Goal: Task Accomplishment & Management: Complete application form

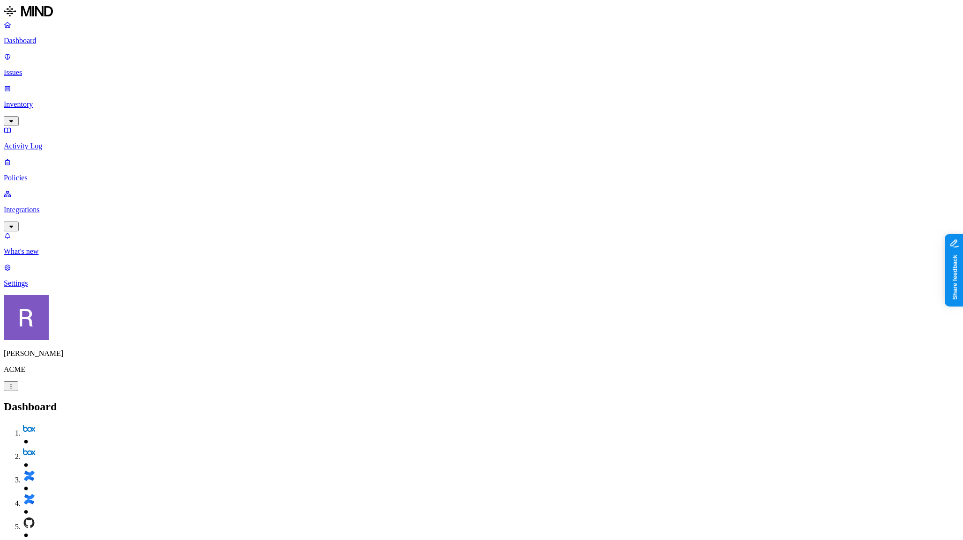
scroll to position [16, 0]
drag, startPoint x: 109, startPoint y: 103, endPoint x: 114, endPoint y: 88, distance: 16.4
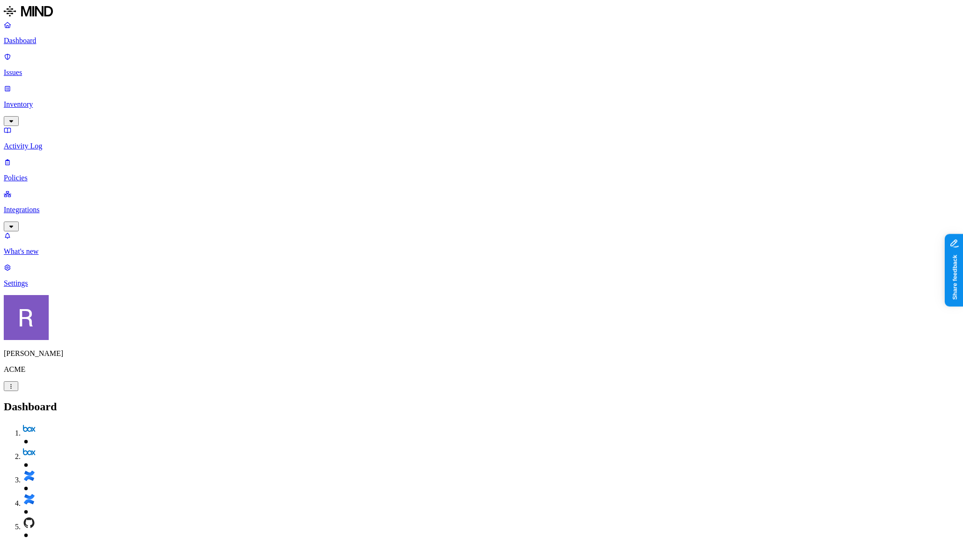
click at [47, 174] on p "Policies" at bounding box center [481, 178] width 955 height 8
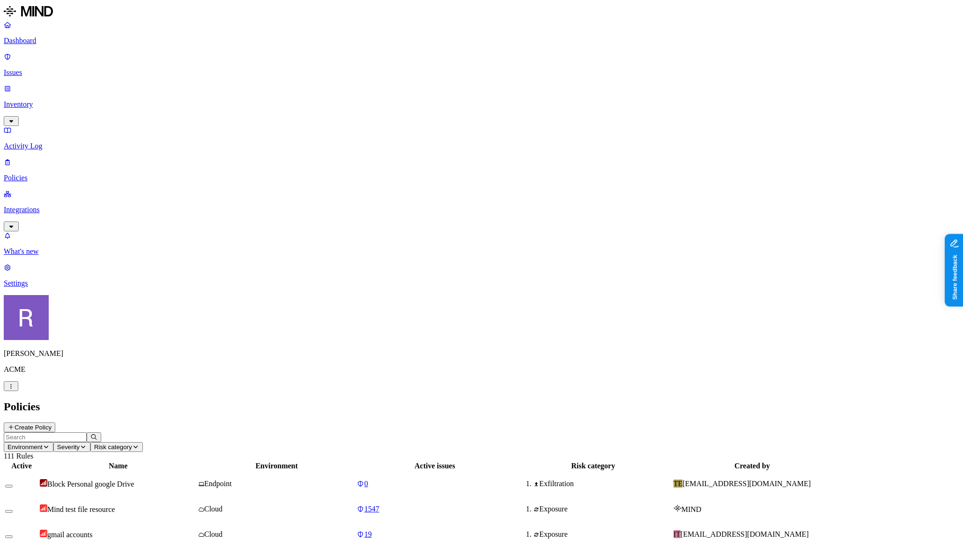
click at [765, 432] on header "Environment Severity Risk category 111 Rules" at bounding box center [481, 446] width 955 height 28
click at [55, 422] on button "Create Policy" at bounding box center [30, 427] width 52 height 10
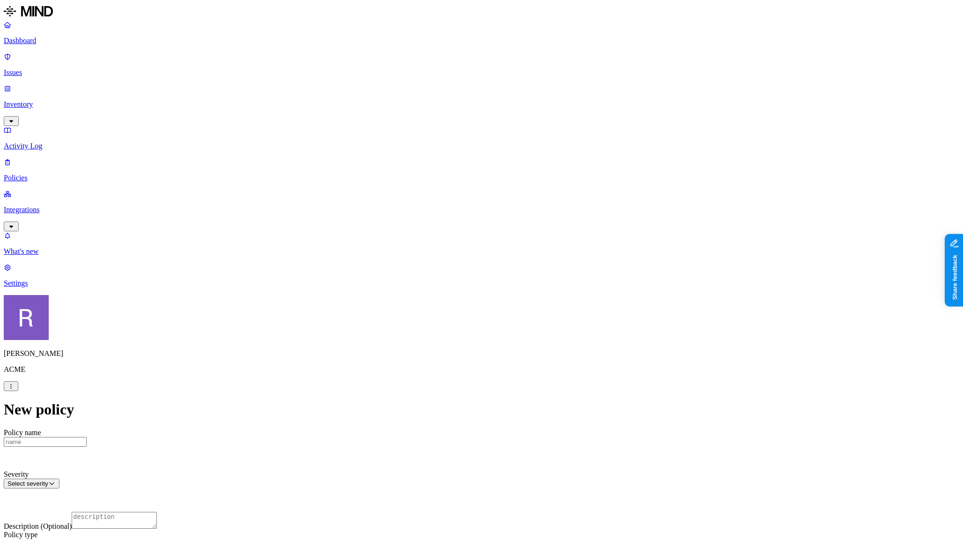
click at [417, 331] on html "Dashboard Issues Inventory Activity Log Policies Integrations What's new 1 Sett…" at bounding box center [481, 534] width 963 height 1069
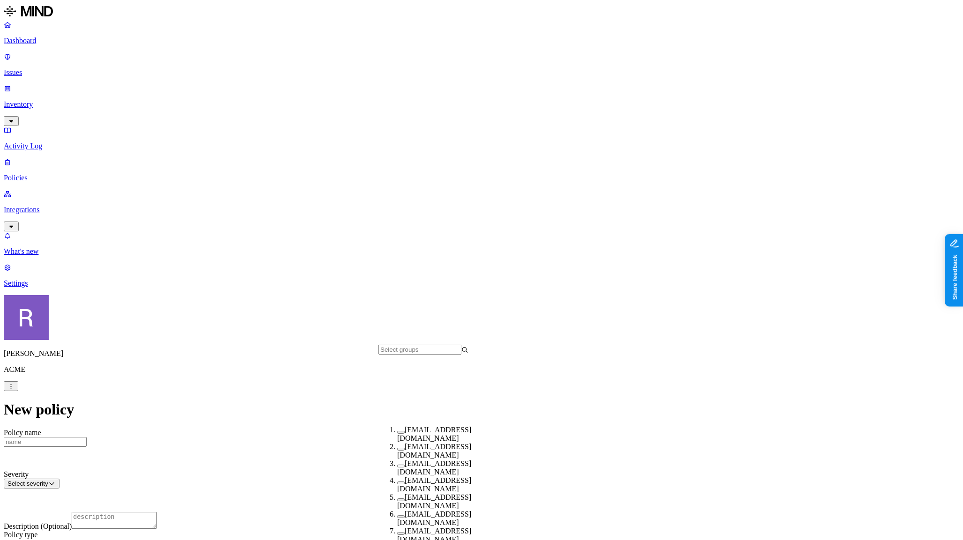
scroll to position [157, 0]
click at [594, 337] on html "Dashboard Issues Inventory Activity Log Policies Integrations What's new 1 Sett…" at bounding box center [481, 533] width 963 height 1067
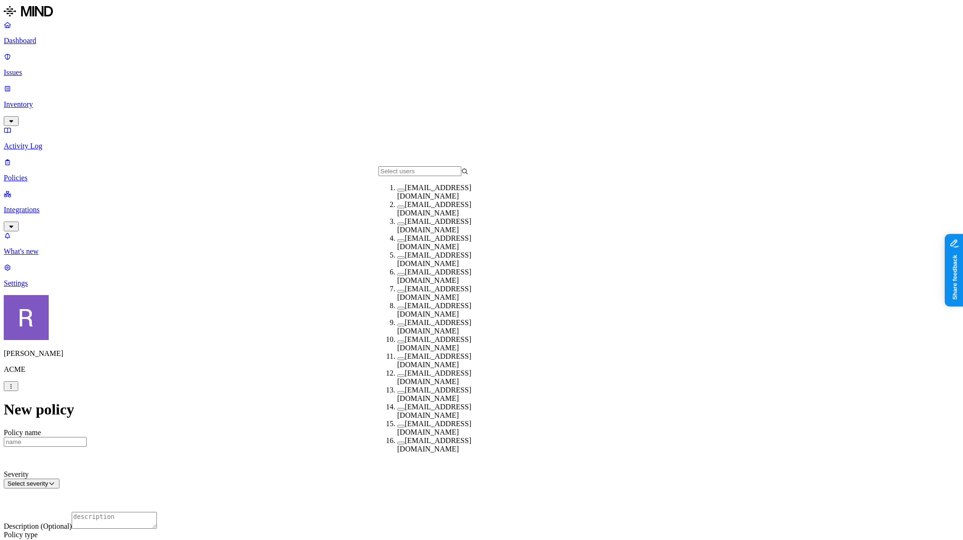
click at [397, 309] on button "button" at bounding box center [400, 308] width 7 height 3
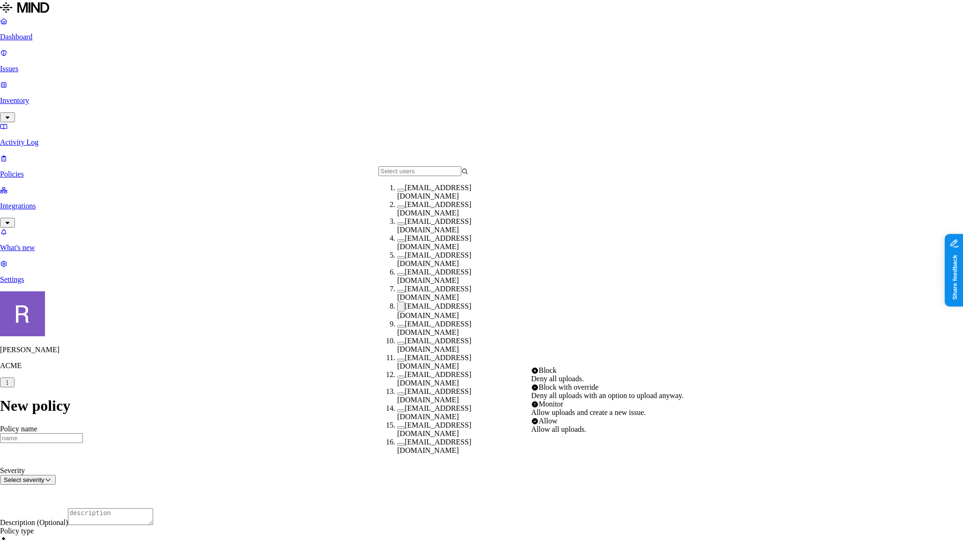
click at [584, 361] on html "Dashboard Issues Inventory Activity Log Policies Integrations What's new 1 Sett…" at bounding box center [481, 549] width 963 height 1099
select select "1"
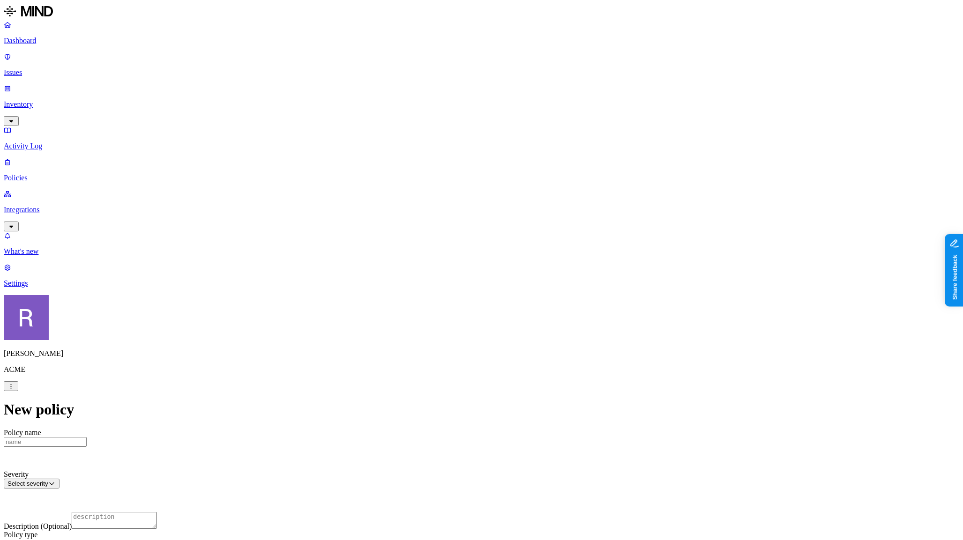
scroll to position [441, 0]
click at [463, 461] on html "Dashboard Issues Inventory Activity Log Policies Integrations What's new 1 Sett…" at bounding box center [481, 550] width 963 height 1100
click at [346, 464] on html "Dashboard Issues Inventory Activity Log Policies Integrations What's new 1 Sett…" at bounding box center [481, 550] width 963 height 1100
click at [59, 41] on p "Dashboard" at bounding box center [481, 41] width 955 height 8
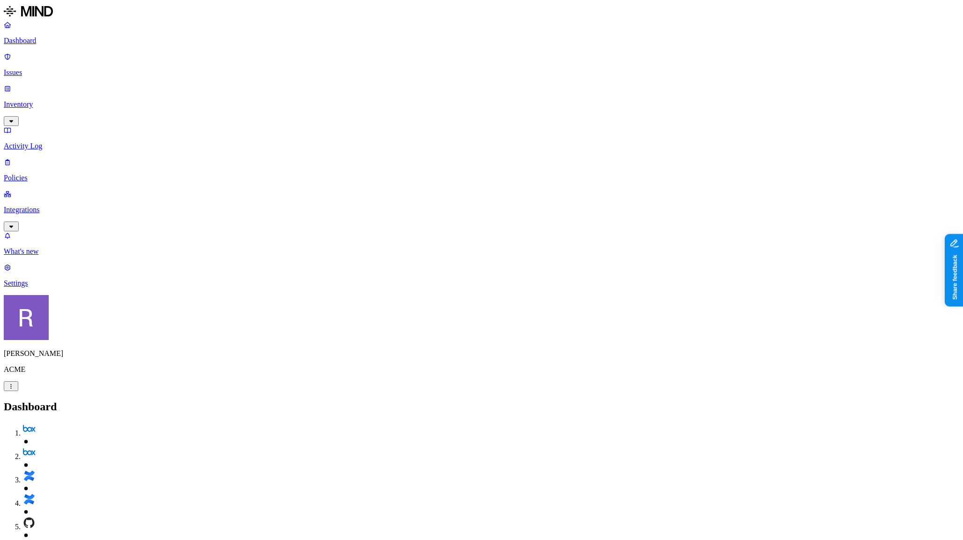
click at [87, 236] on nav "Dashboard Issues Inventory Activity Log Policies Integrations What's new 1 Sett…" at bounding box center [481, 154] width 955 height 267
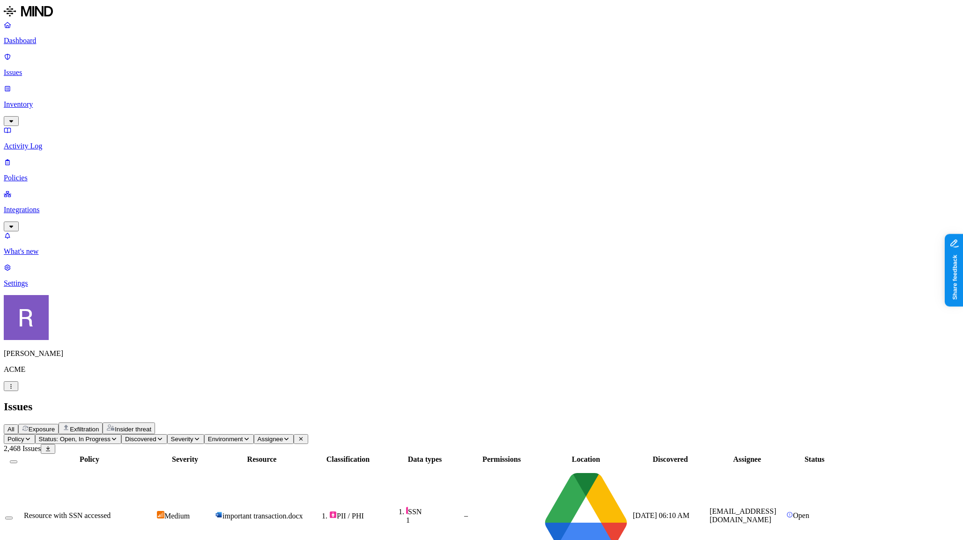
click at [41, 100] on p "Inventory" at bounding box center [481, 104] width 955 height 8
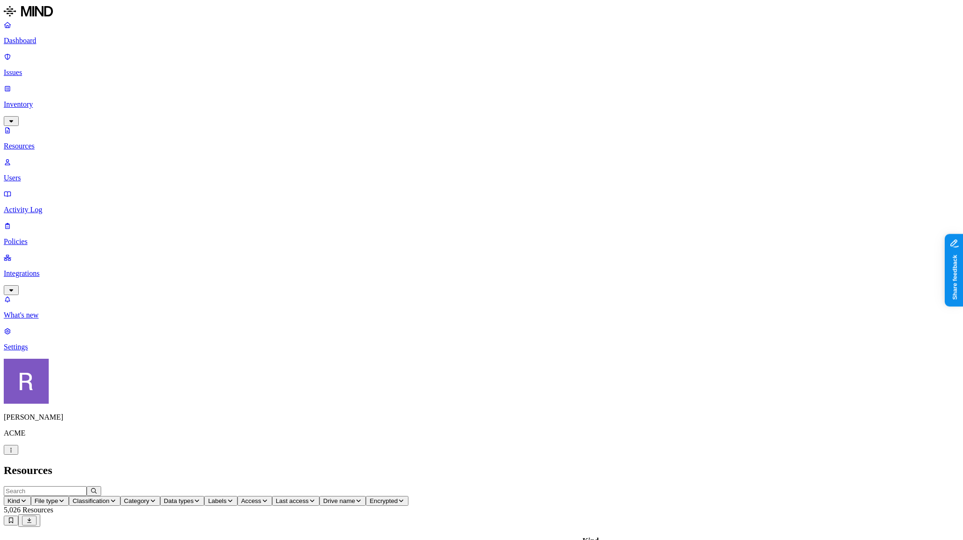
click at [120, 496] on button "Classification" at bounding box center [95, 501] width 52 height 10
click at [149, 497] on span "Category" at bounding box center [136, 500] width 25 height 7
click at [194, 497] on span "Data types" at bounding box center [179, 500] width 30 height 7
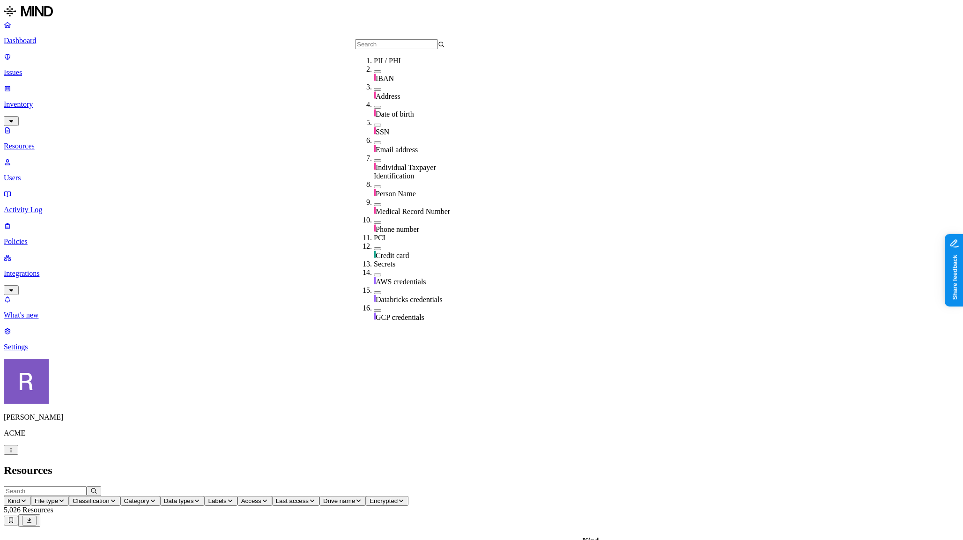
click at [149, 497] on span "Category" at bounding box center [136, 500] width 25 height 7
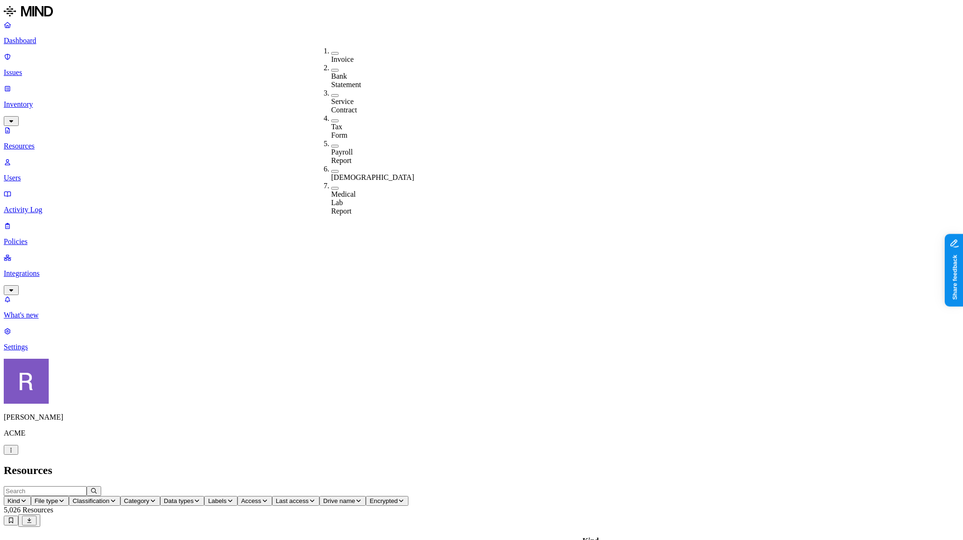
click at [110, 497] on span "Classification" at bounding box center [91, 500] width 37 height 7
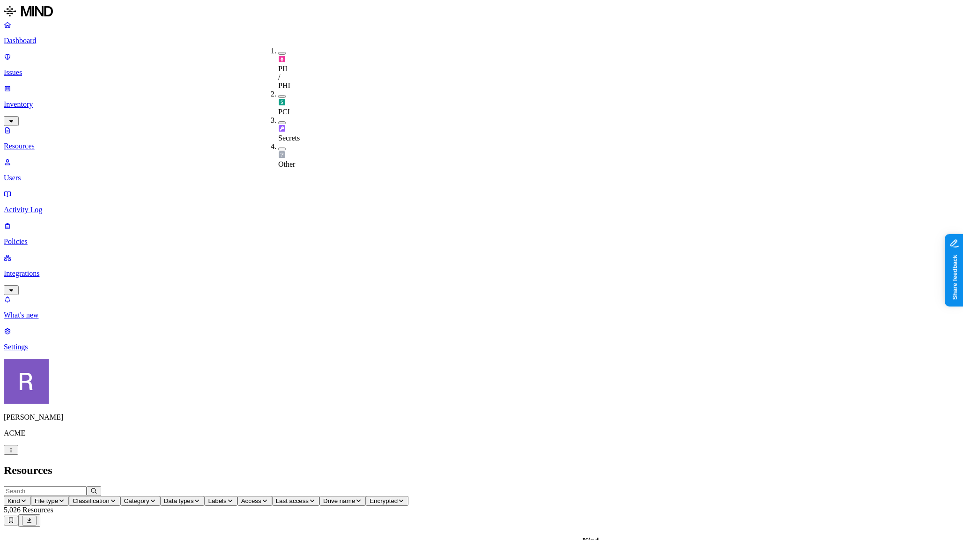
click at [160, 496] on button "Category" at bounding box center [140, 501] width 40 height 10
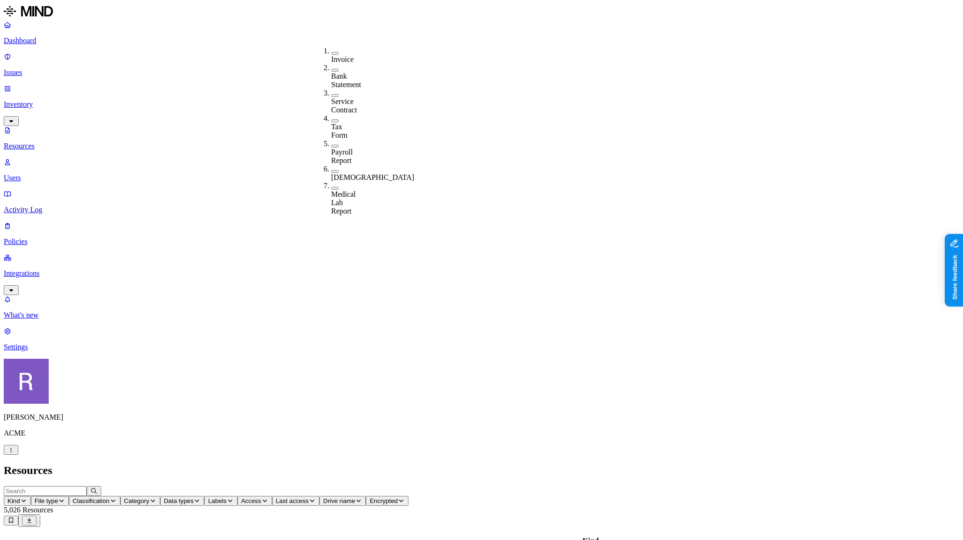
click at [194, 497] on span "Data types" at bounding box center [179, 500] width 30 height 7
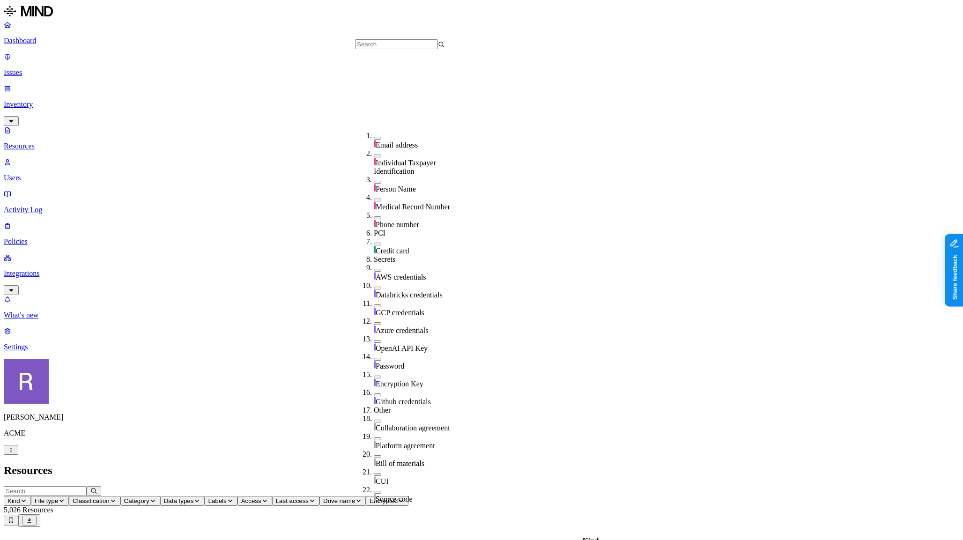
scroll to position [171, 0]
click at [394, 270] on span "AWS credentials" at bounding box center [400, 274] width 51 height 8
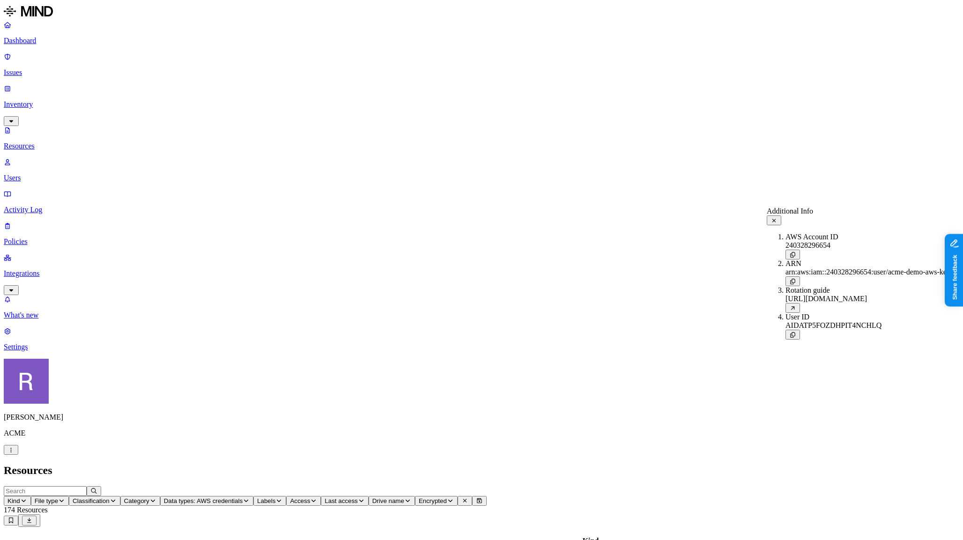
click at [777, 219] on icon at bounding box center [773, 221] width 7 height 6
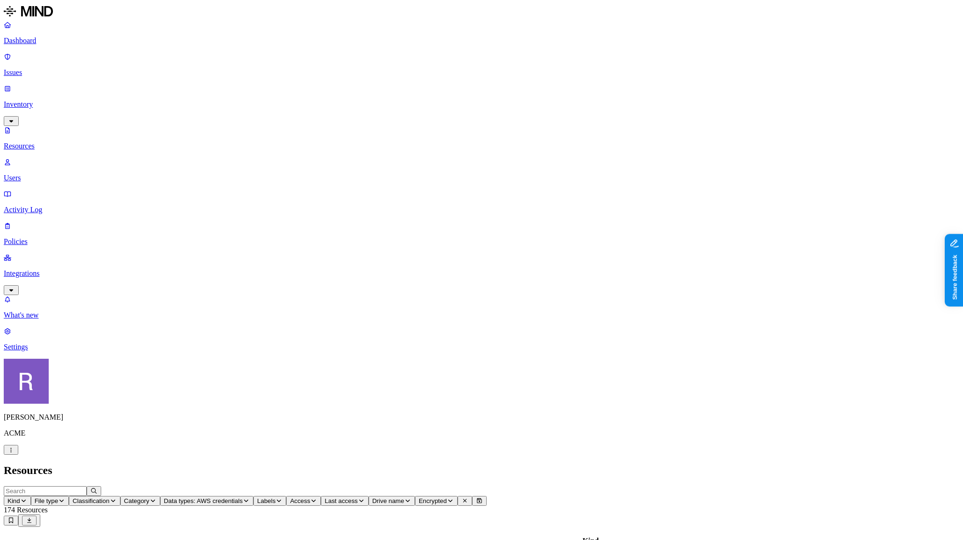
click at [310, 497] on span "Access" at bounding box center [300, 500] width 20 height 7
click at [282, 498] on icon "button" at bounding box center [278, 501] width 7 height 6
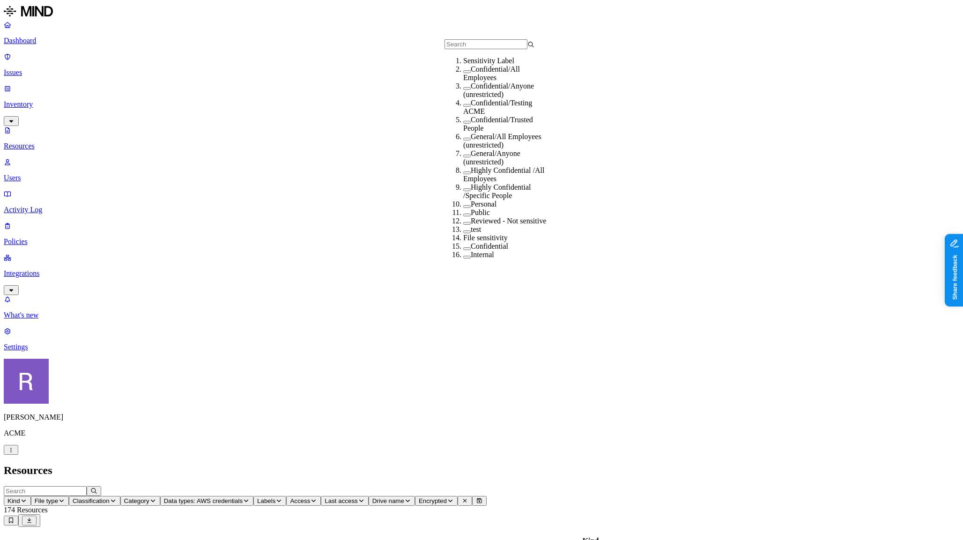
click at [310, 497] on span "Access" at bounding box center [300, 500] width 20 height 7
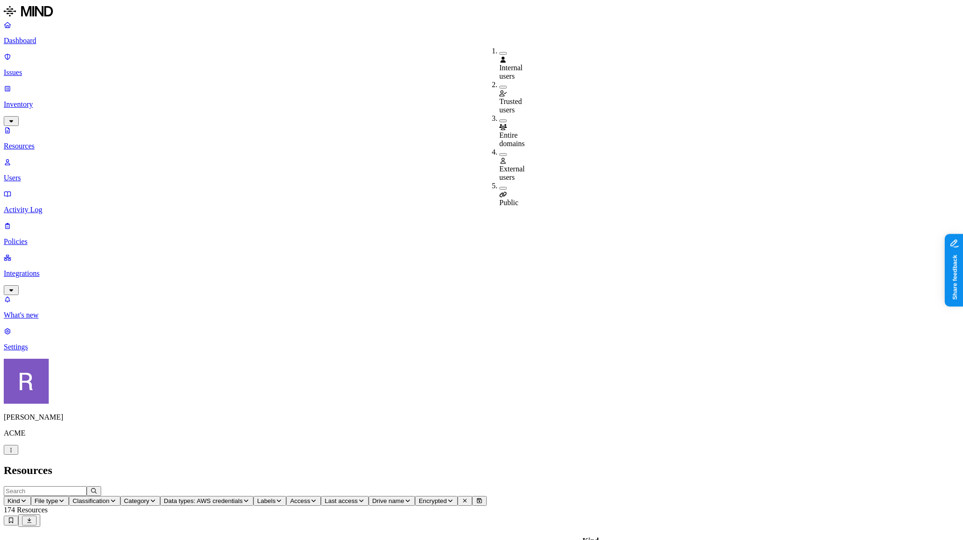
click at [517, 199] on span "Public" at bounding box center [508, 203] width 19 height 8
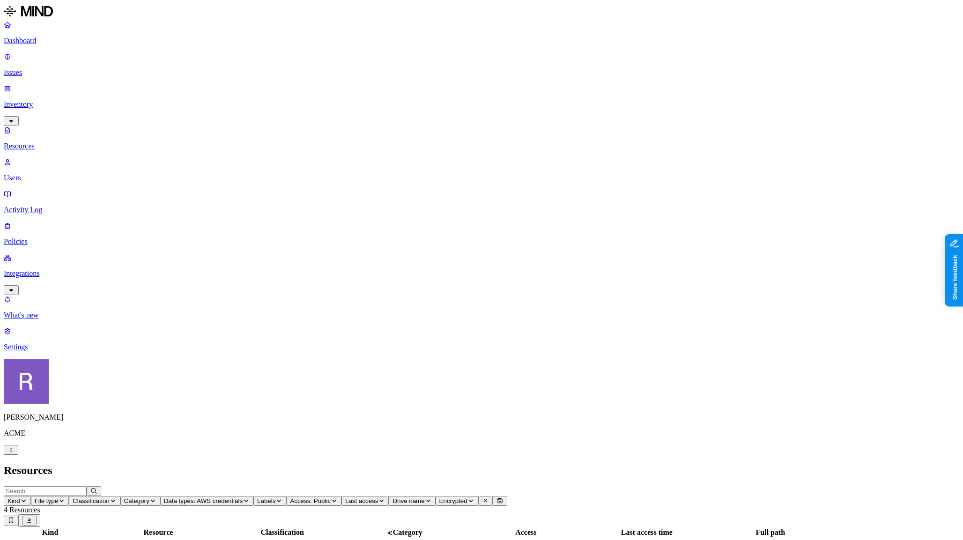
scroll to position [157, 0]
click at [50, 174] on p "Users" at bounding box center [481, 178] width 955 height 8
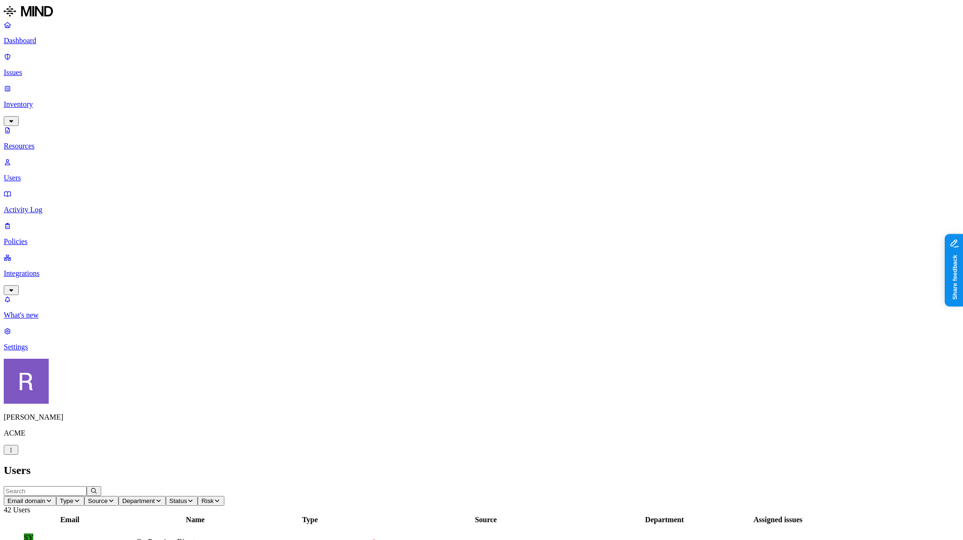
drag, startPoint x: 807, startPoint y: 209, endPoint x: 852, endPoint y: 212, distance: 45.0
click at [67, 220] on nav "Dashboard Issues Inventory Resources Users Activity Log Policies Integrations W…" at bounding box center [481, 186] width 955 height 331
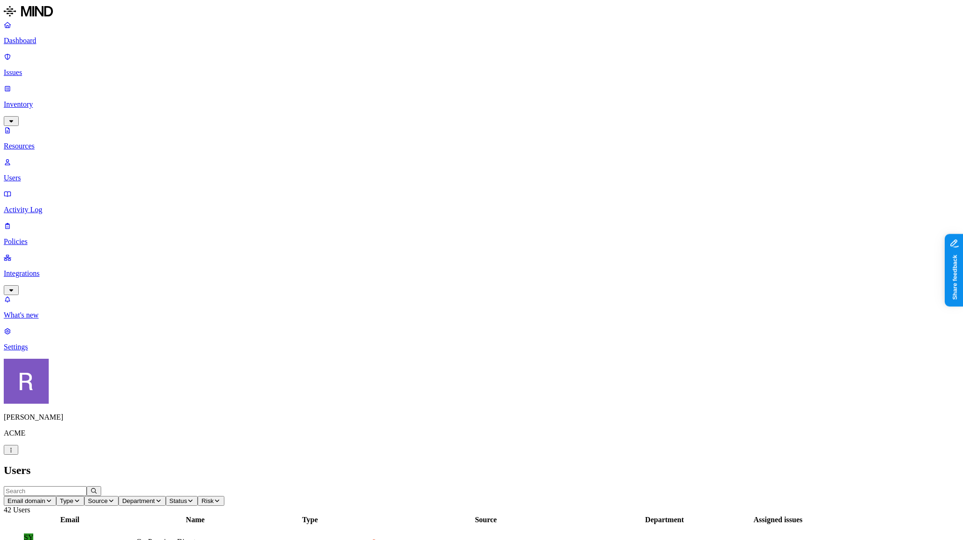
click at [29, 253] on link "Integrations" at bounding box center [481, 273] width 955 height 40
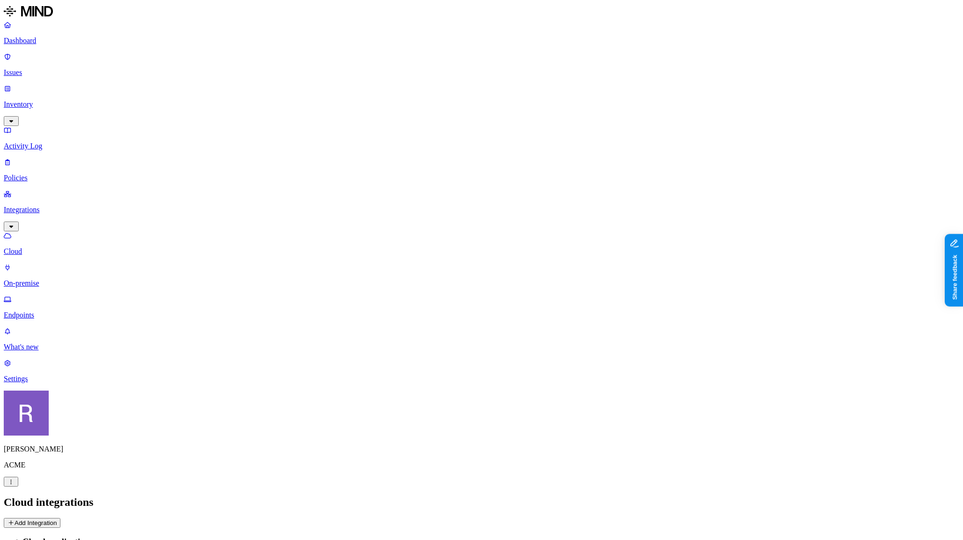
click at [60, 518] on button "Add Integration" at bounding box center [32, 523] width 57 height 10
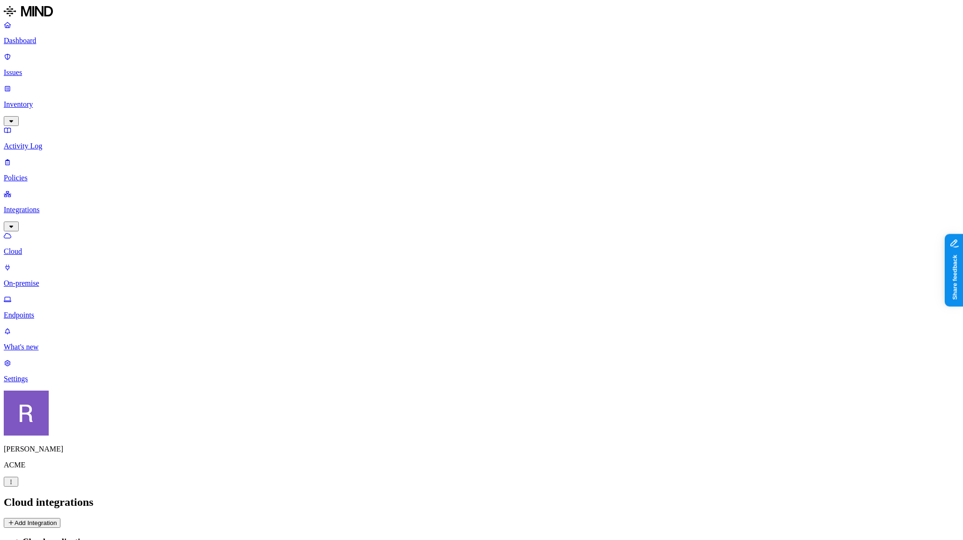
click at [48, 45] on link "Dashboard" at bounding box center [481, 33] width 955 height 24
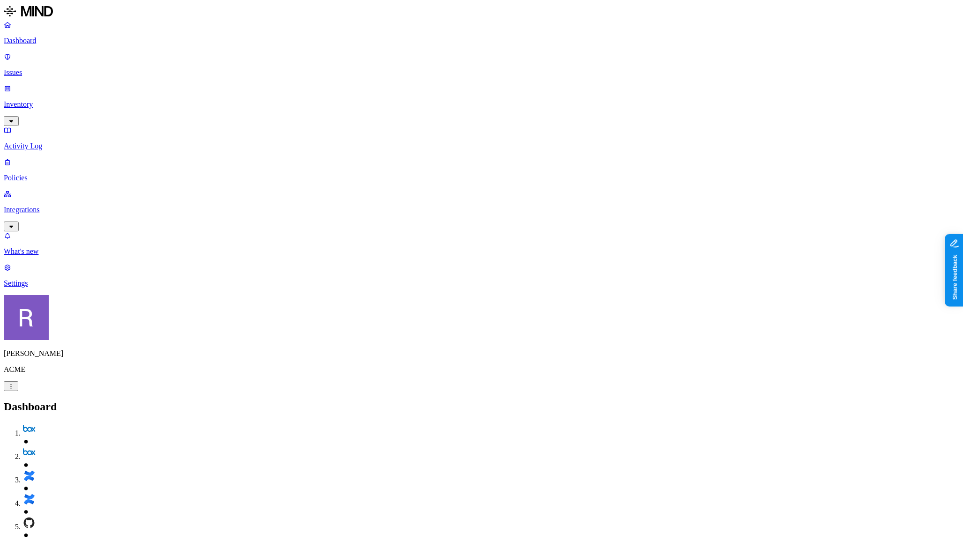
click at [46, 68] on p "Issues" at bounding box center [481, 72] width 955 height 8
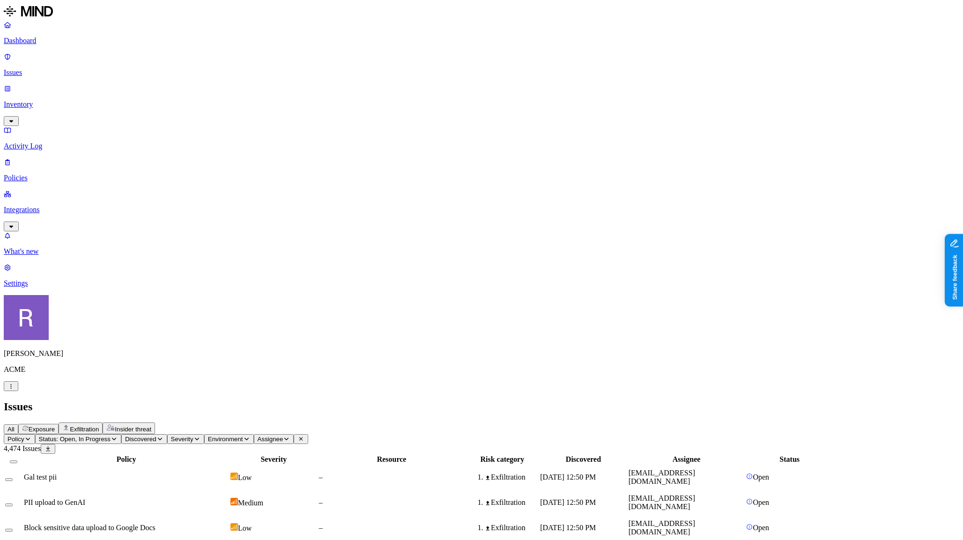
click at [55, 426] on span "Exposure" at bounding box center [42, 429] width 26 height 7
